Goal: Browse casually

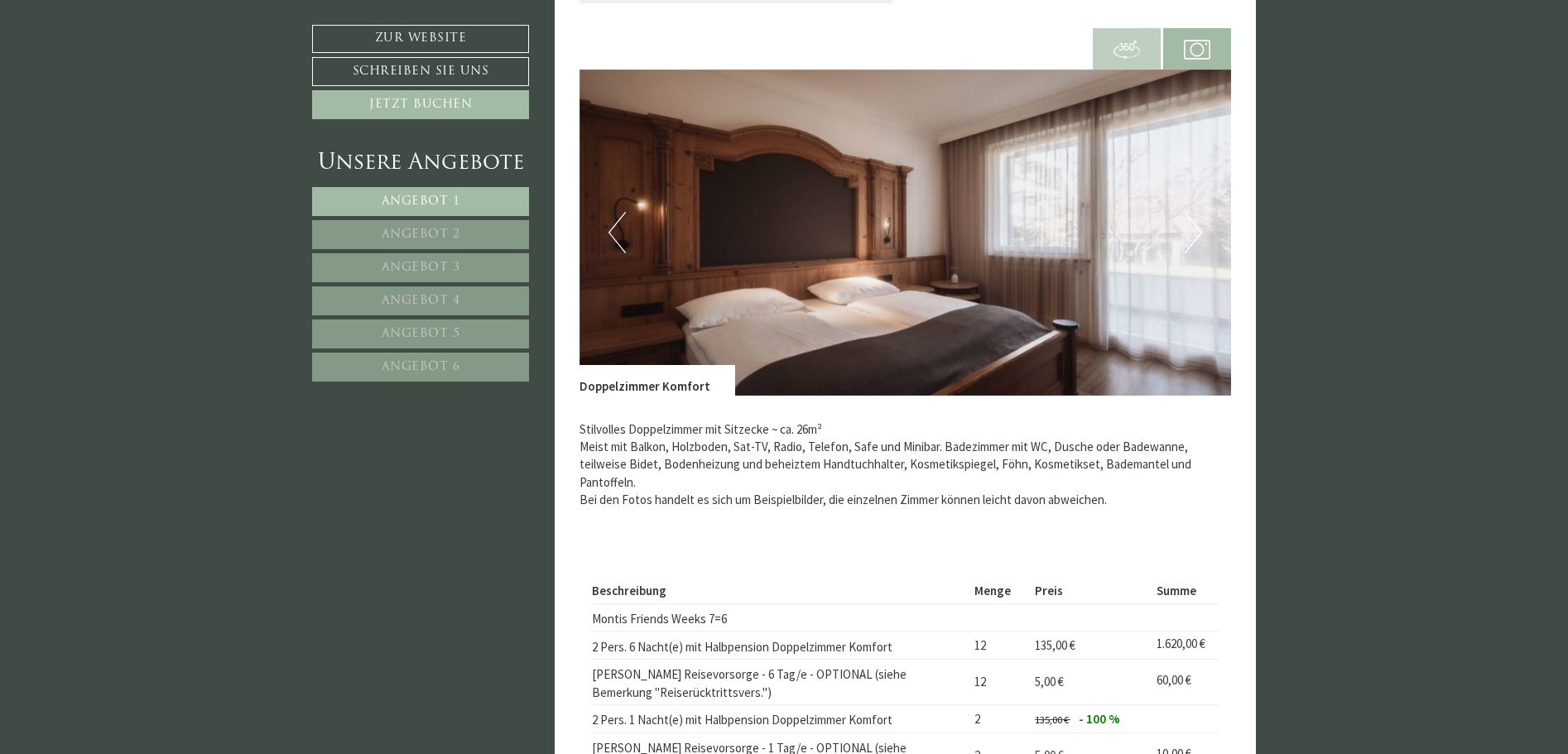
scroll to position [3558, 0]
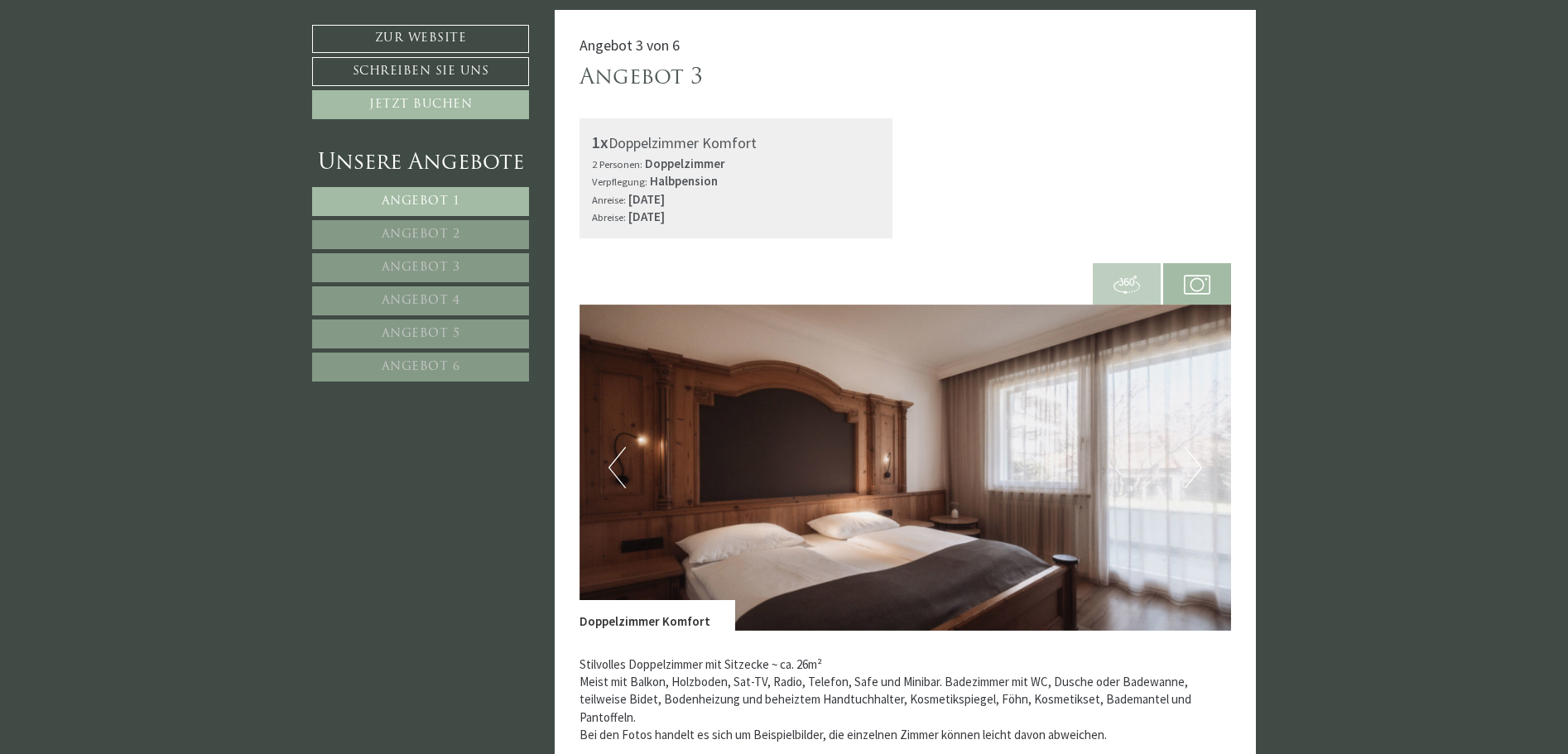
click at [1195, 467] on button "Next" at bounding box center [1193, 468] width 18 height 41
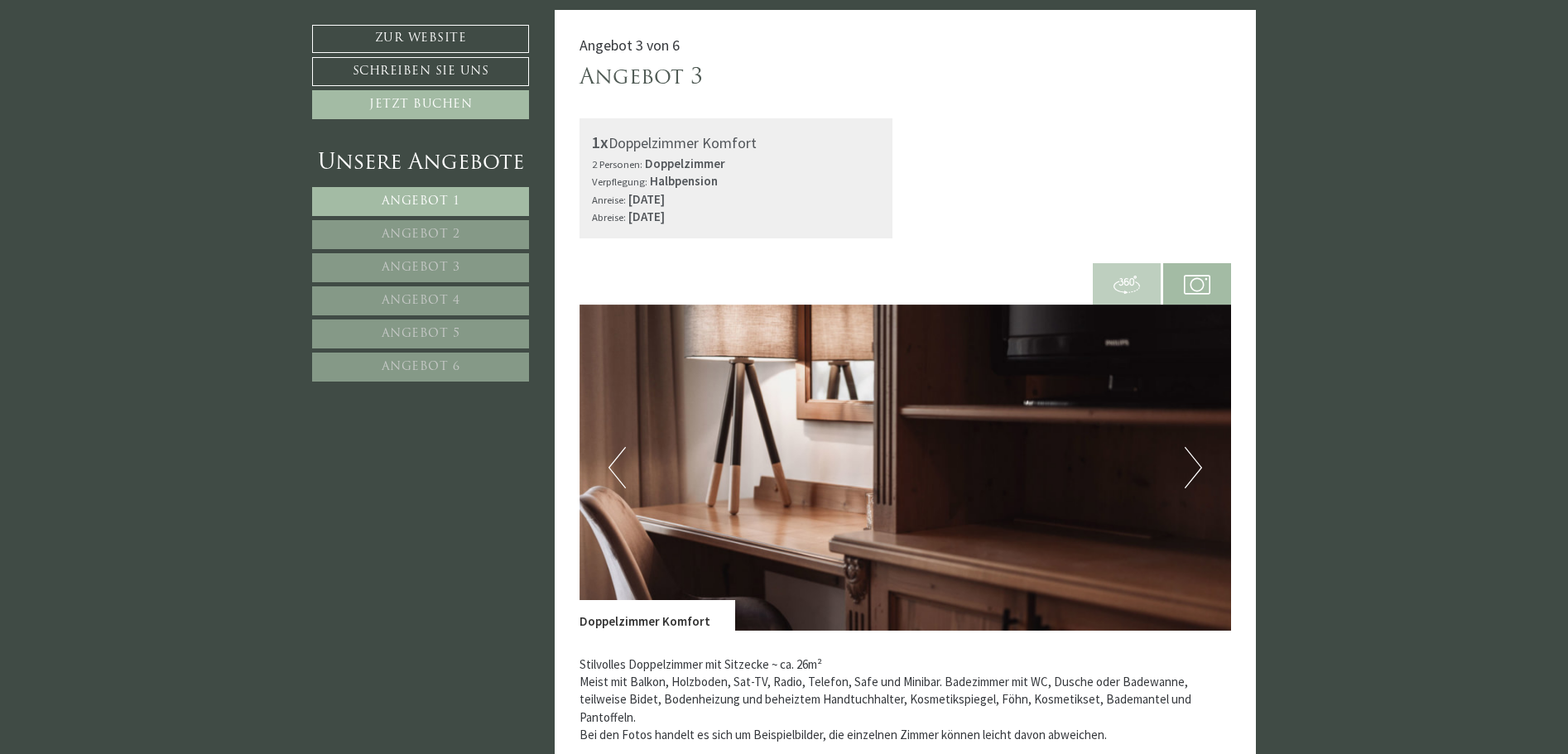
click at [1195, 467] on button "Next" at bounding box center [1193, 468] width 18 height 41
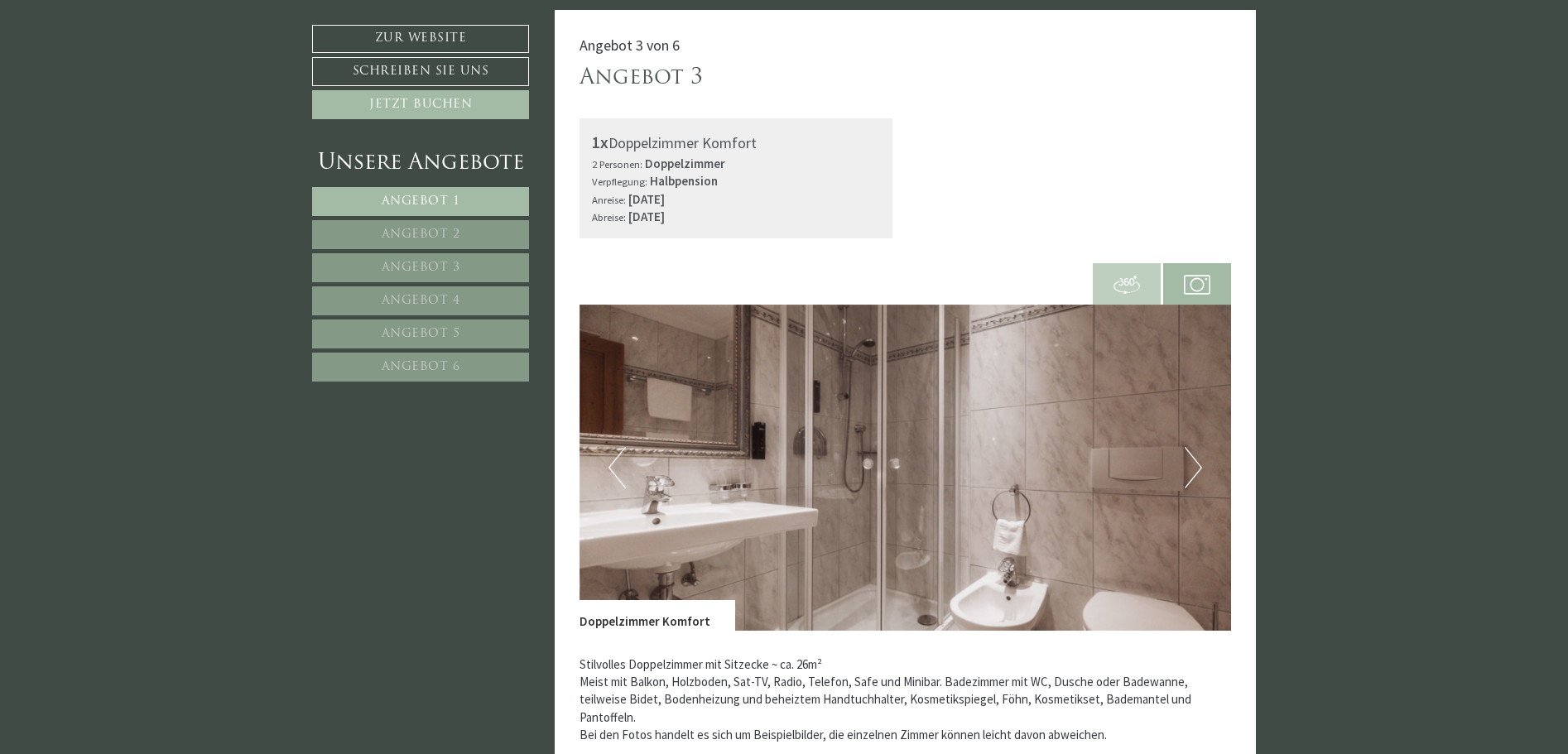
click at [1195, 467] on button "Next" at bounding box center [1193, 468] width 18 height 41
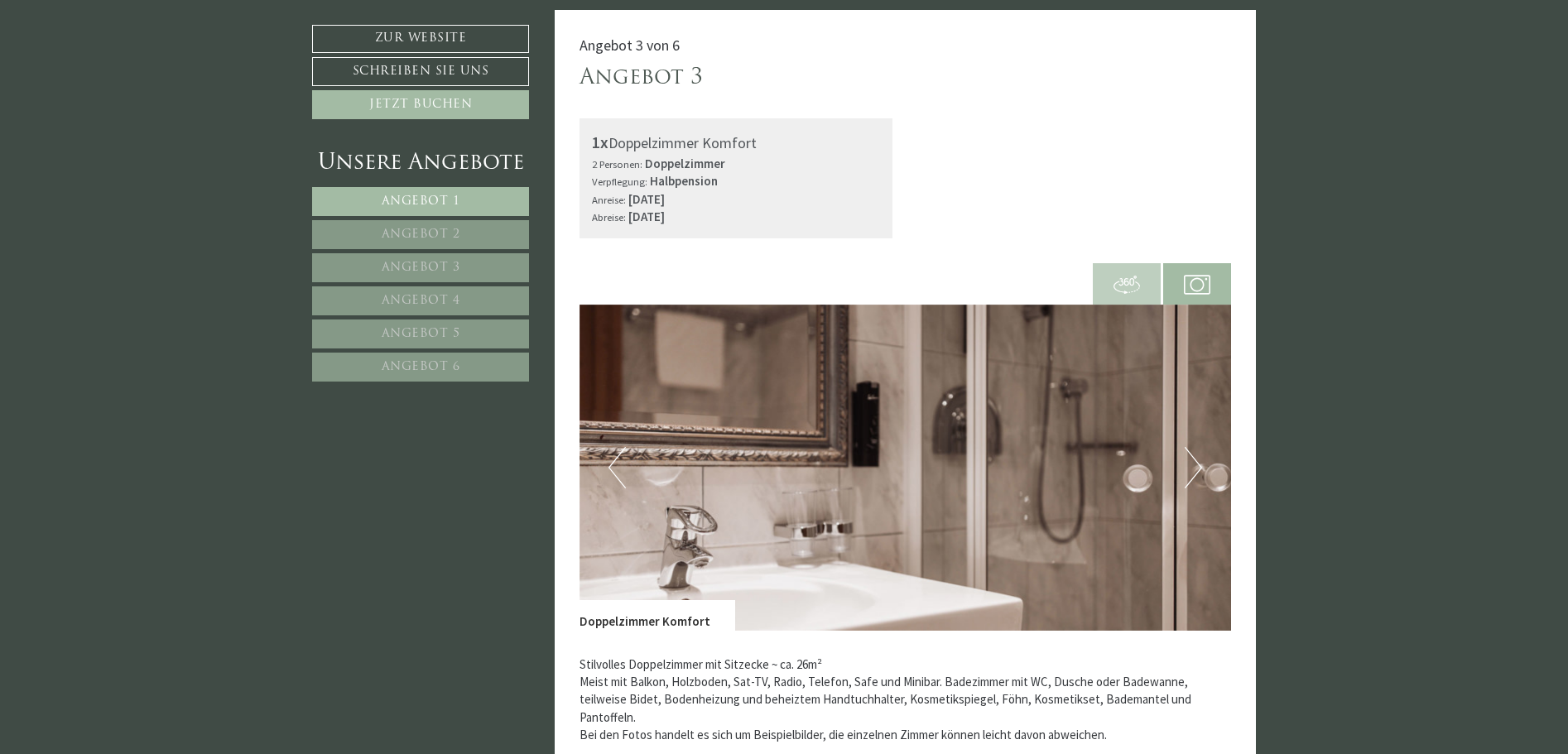
click at [1195, 467] on button "Next" at bounding box center [1193, 468] width 18 height 41
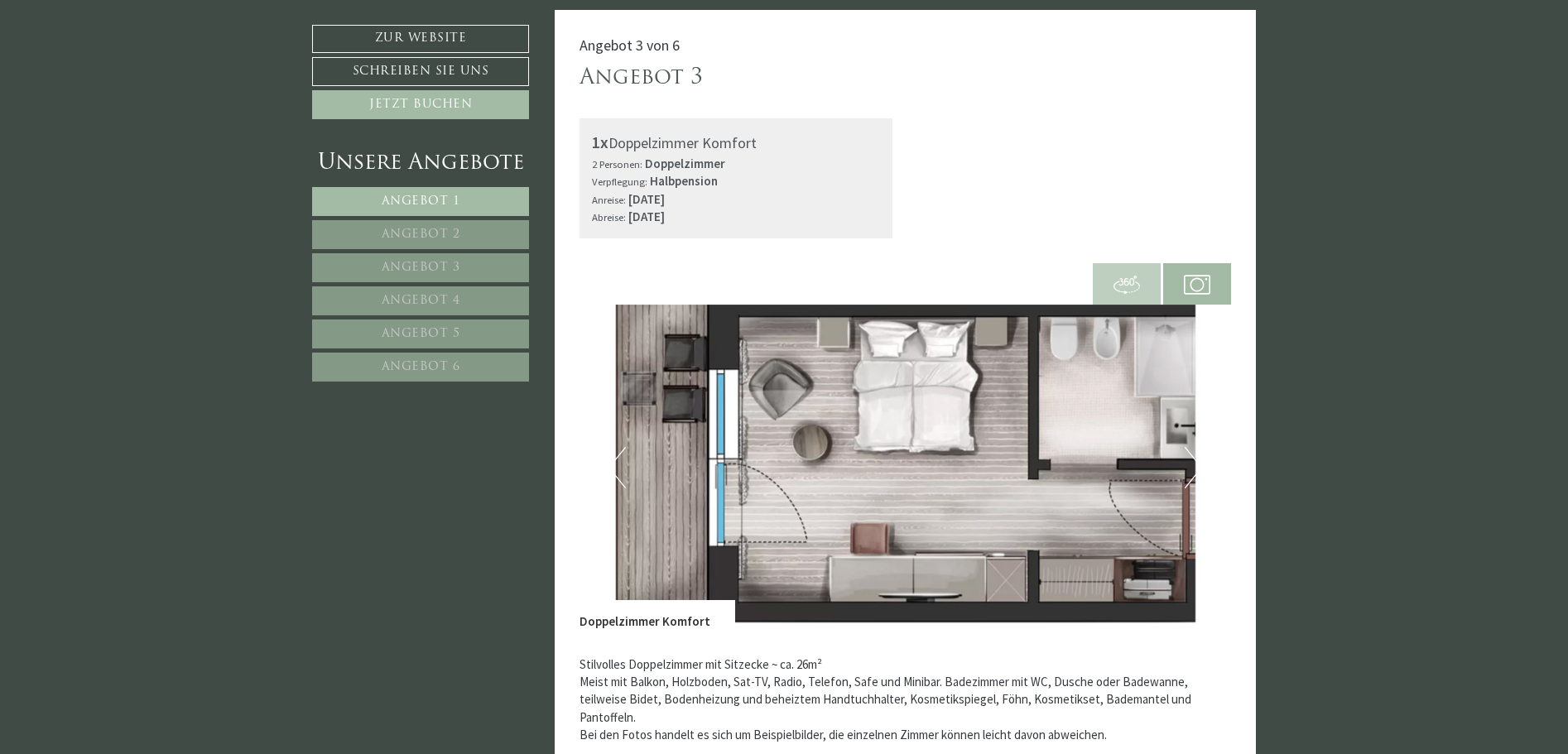
click at [1195, 467] on button "Next" at bounding box center [1193, 468] width 18 height 41
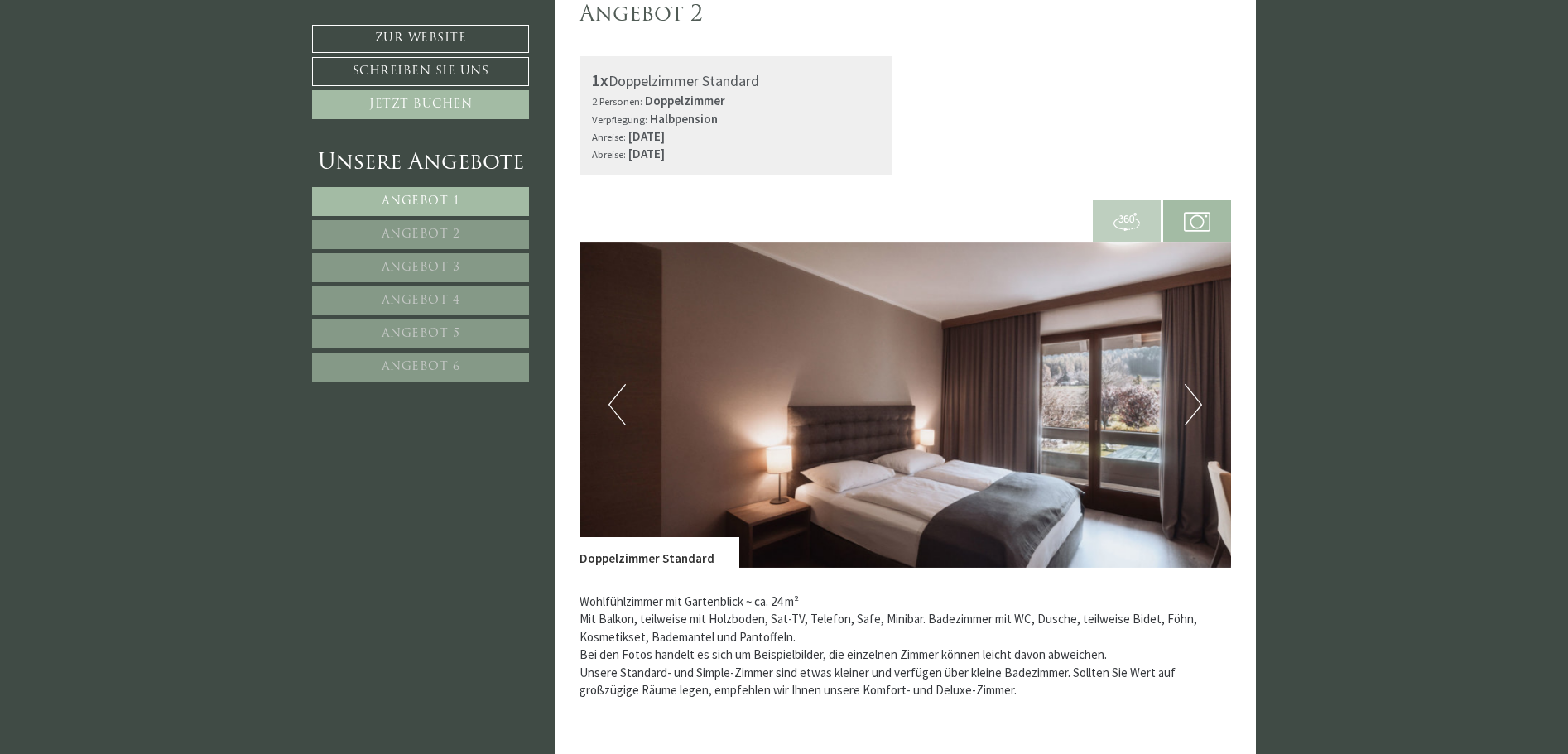
scroll to position [2400, 0]
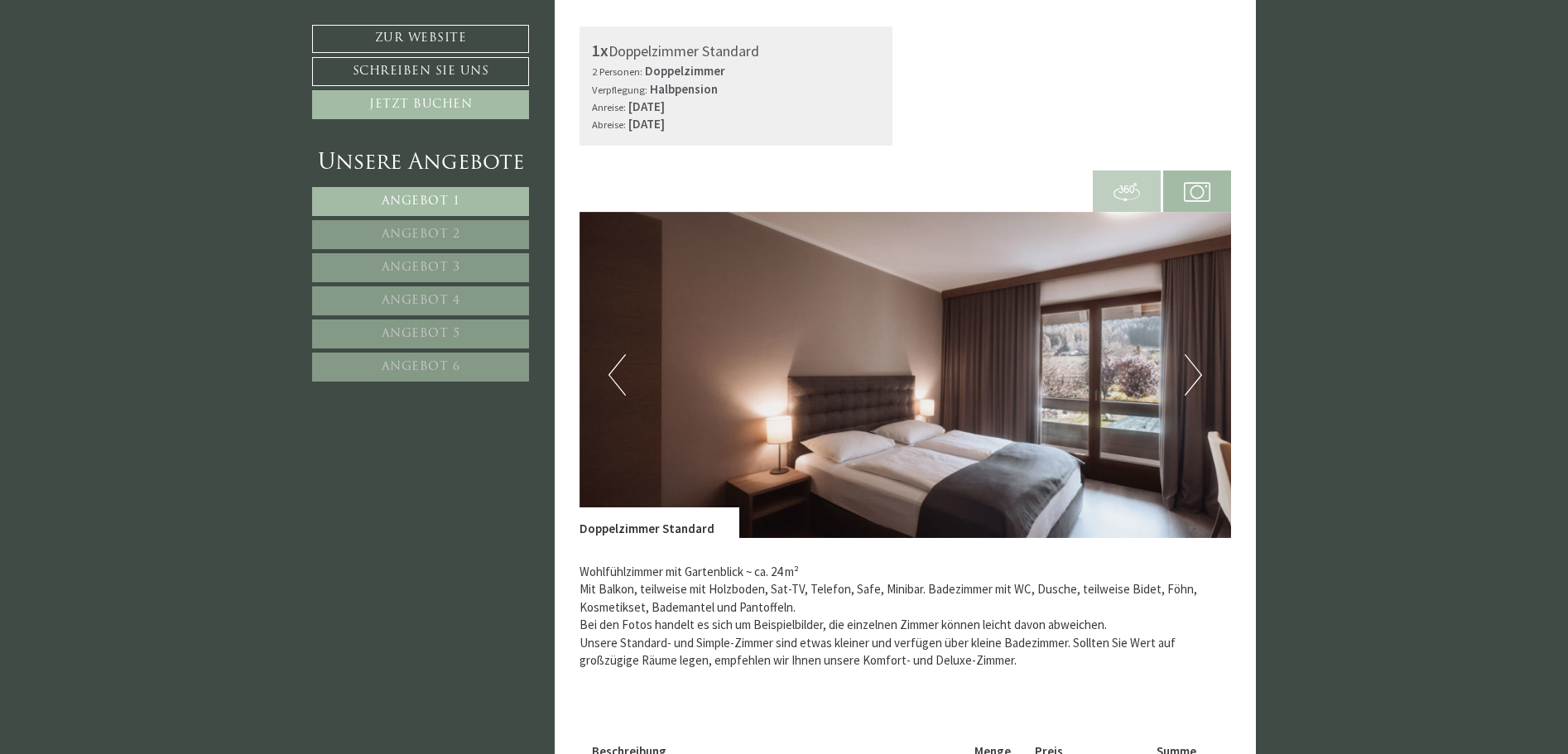
click at [1196, 375] on button "Next" at bounding box center [1193, 375] width 18 height 41
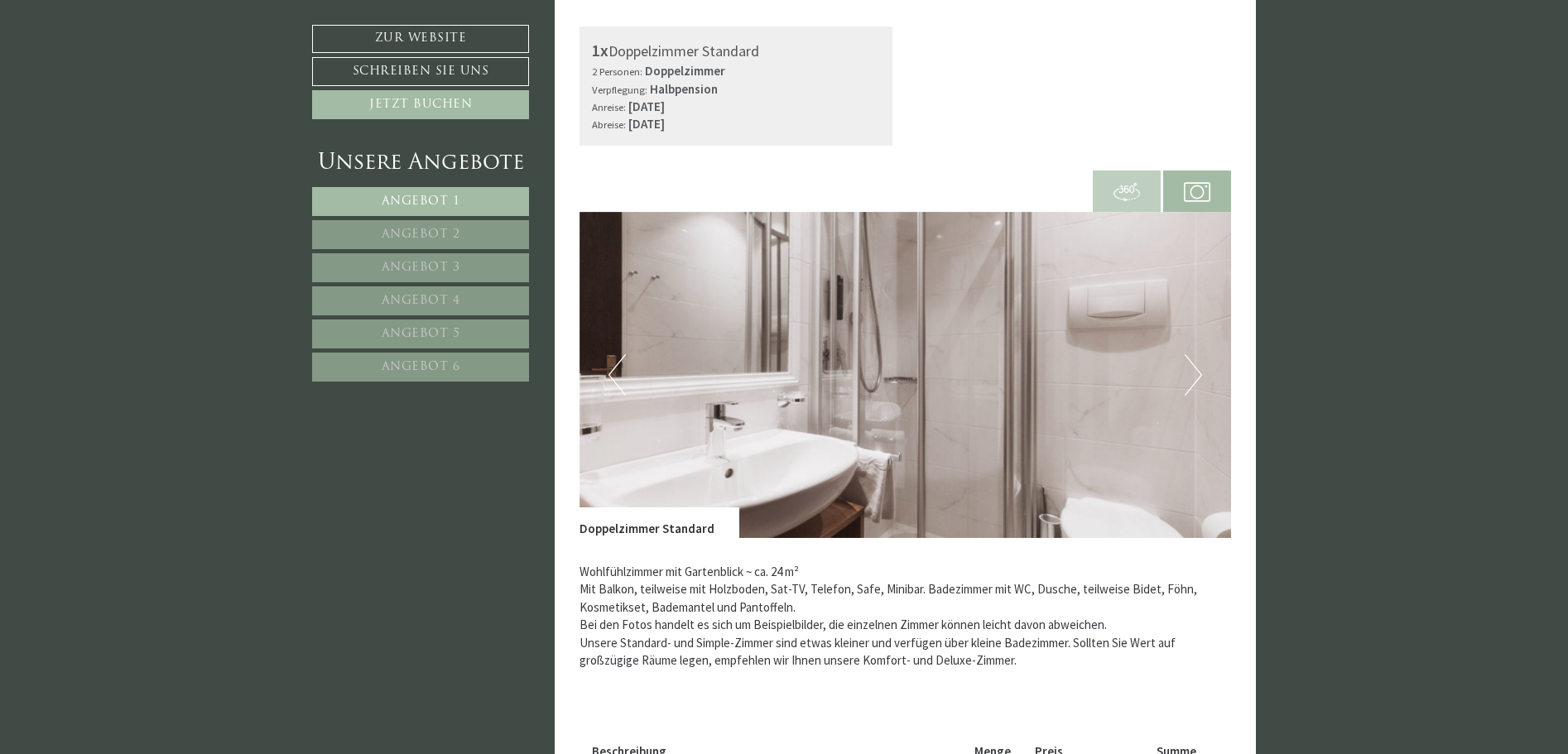
click at [1196, 375] on button "Next" at bounding box center [1193, 375] width 18 height 41
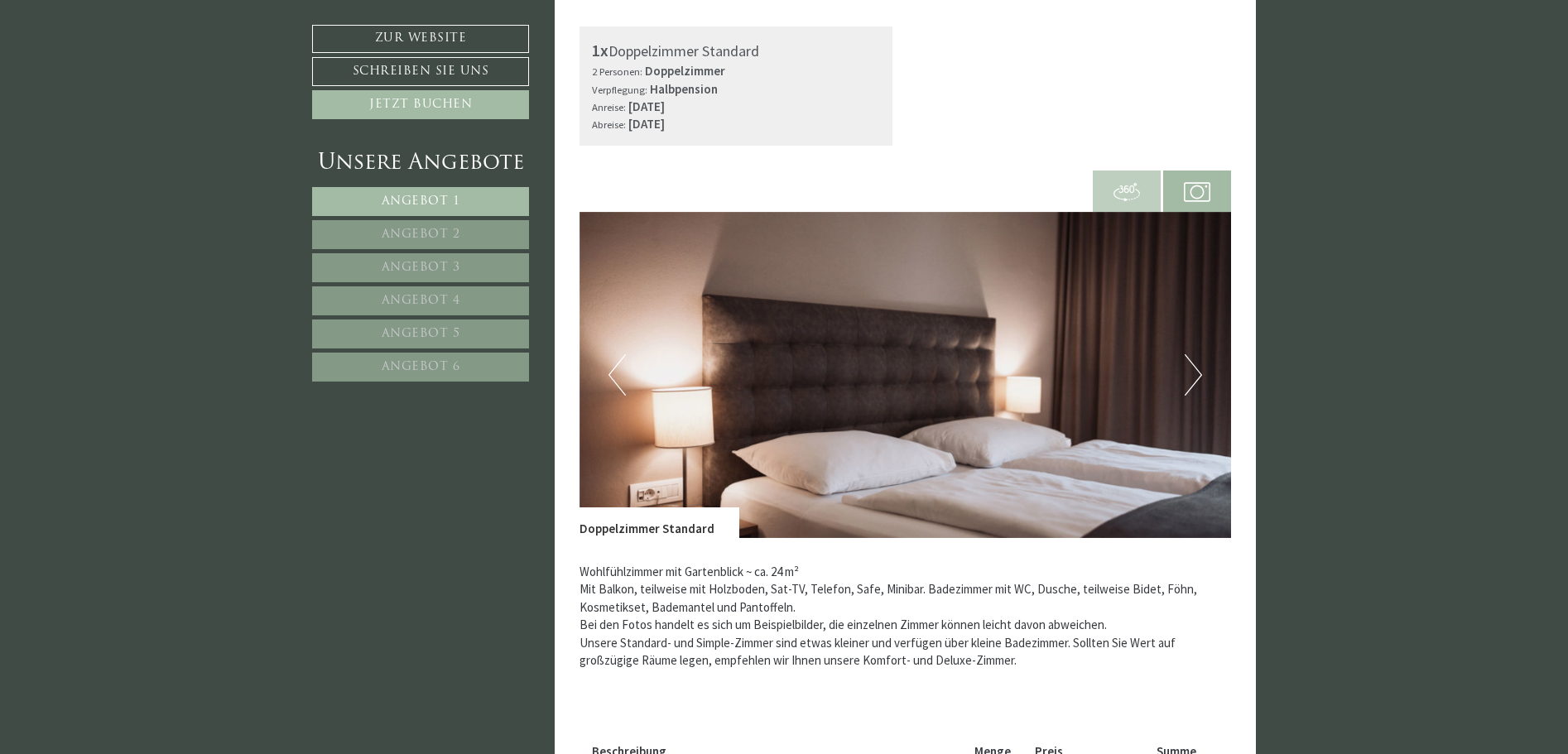
click at [1196, 375] on button "Next" at bounding box center [1193, 375] width 18 height 41
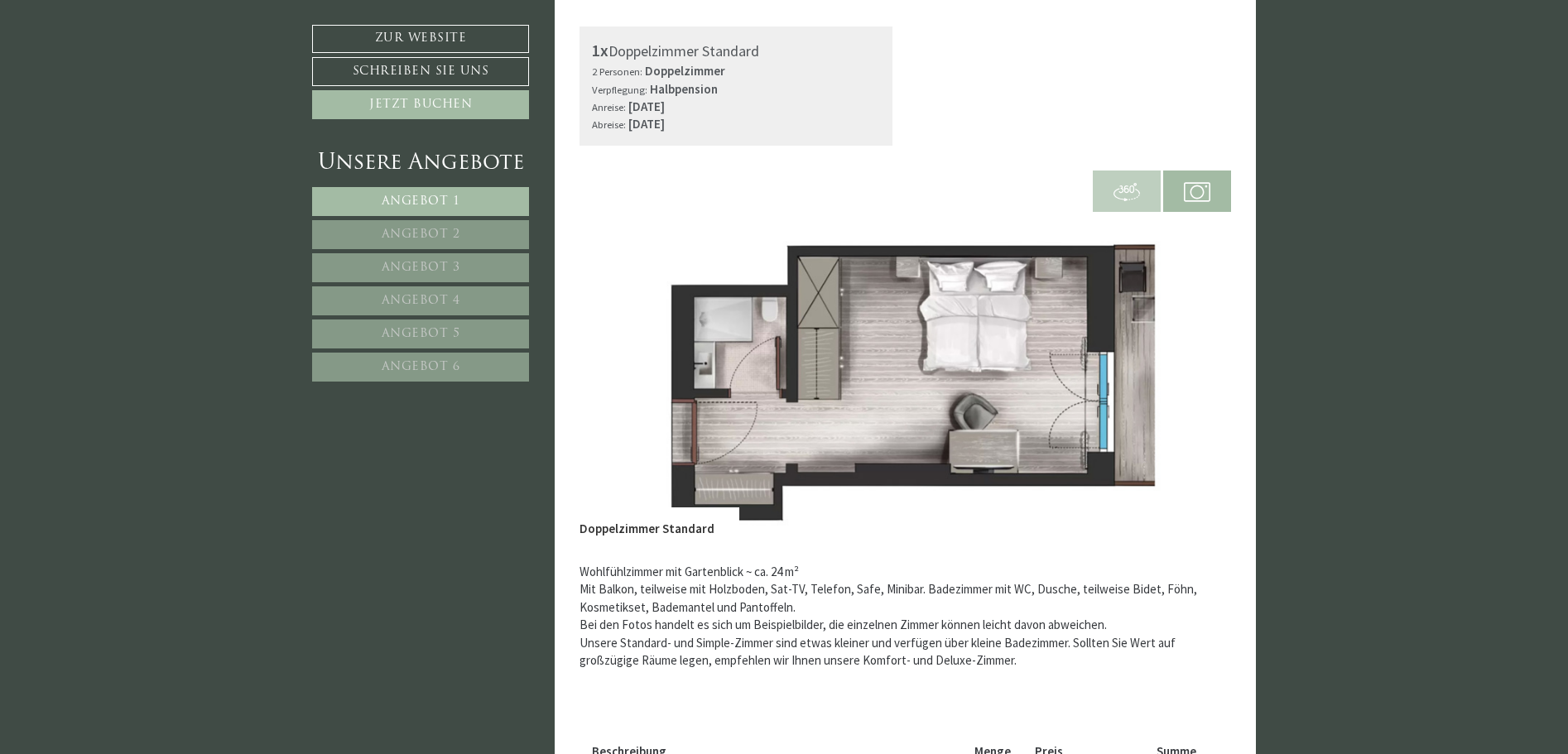
click at [1196, 375] on button "Next" at bounding box center [1193, 375] width 18 height 41
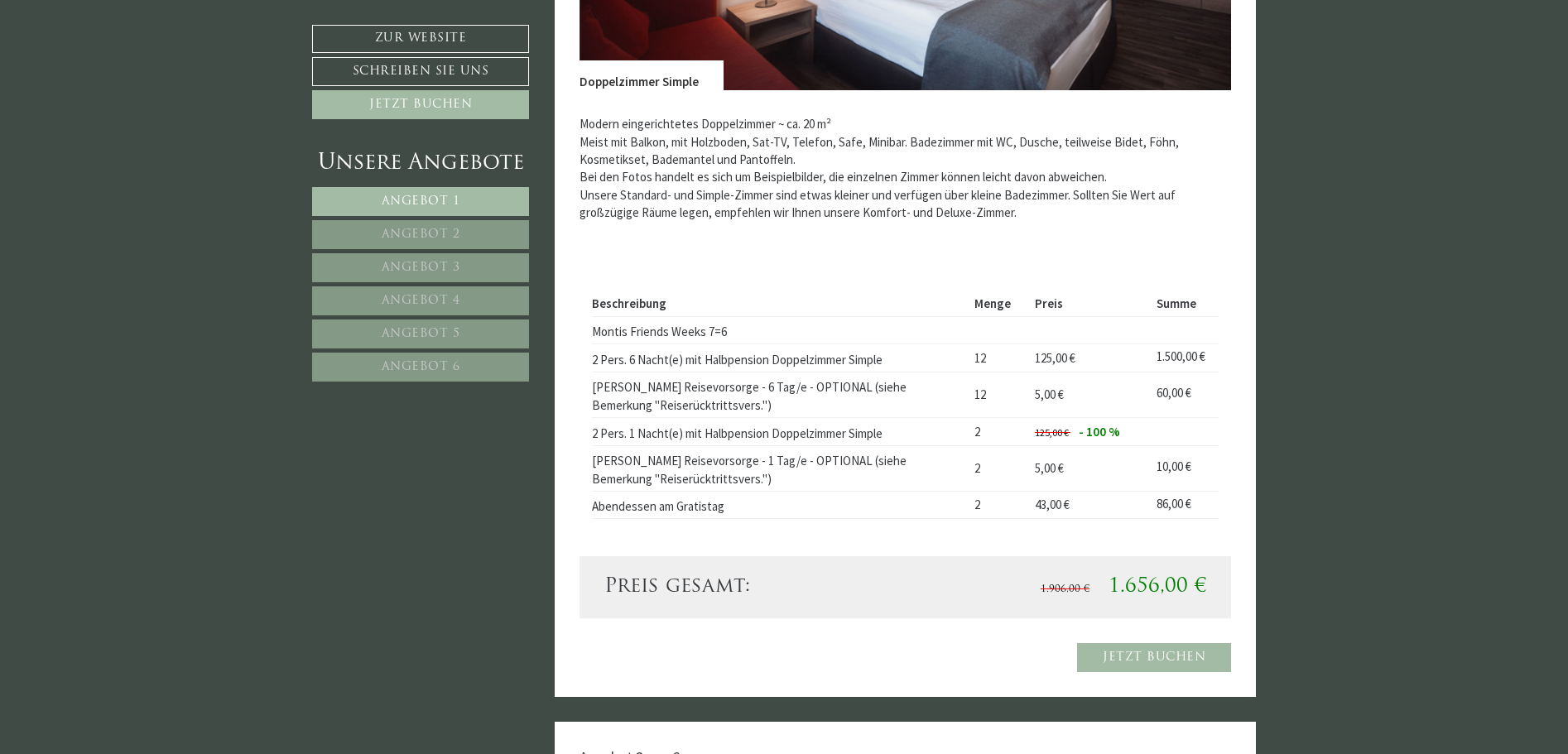
scroll to position [1242, 0]
